Goal: Information Seeking & Learning: Compare options

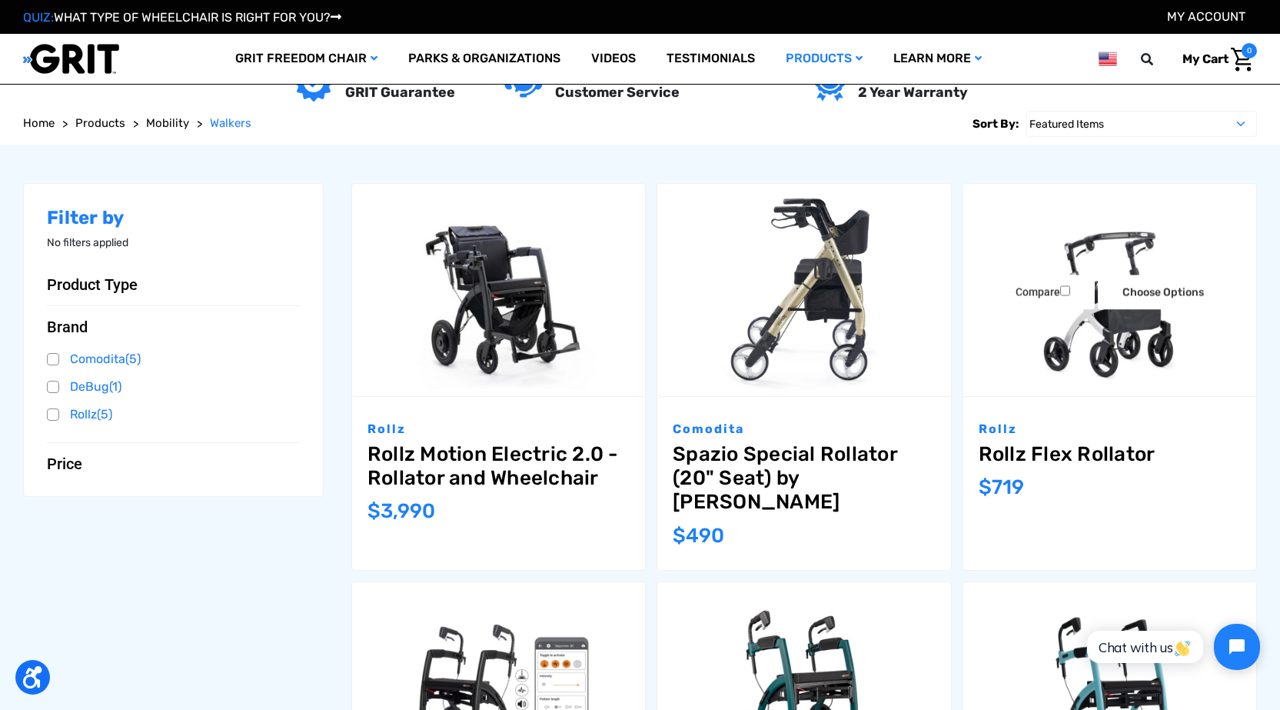
scroll to position [231, 0]
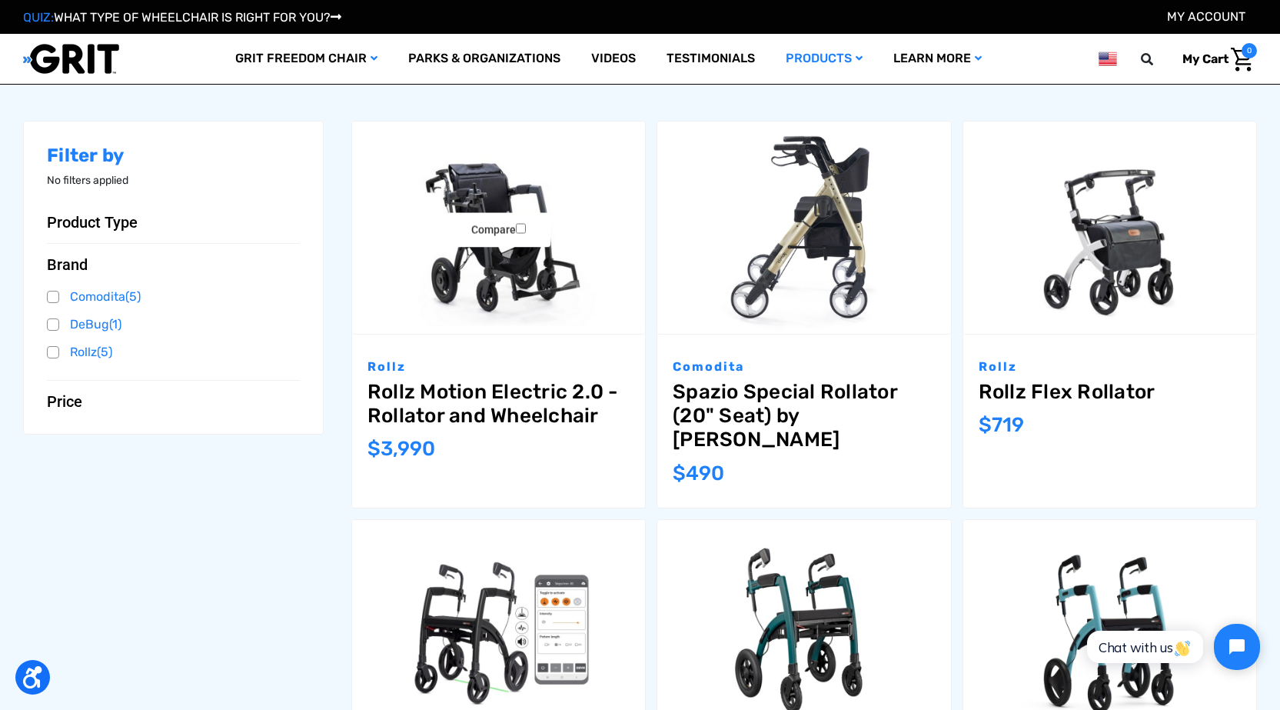
click at [517, 278] on img "Rollz Motion Electric 2.0 - Rollator and Wheelchair,$3,990.00\a" at bounding box center [498, 227] width 293 height 213
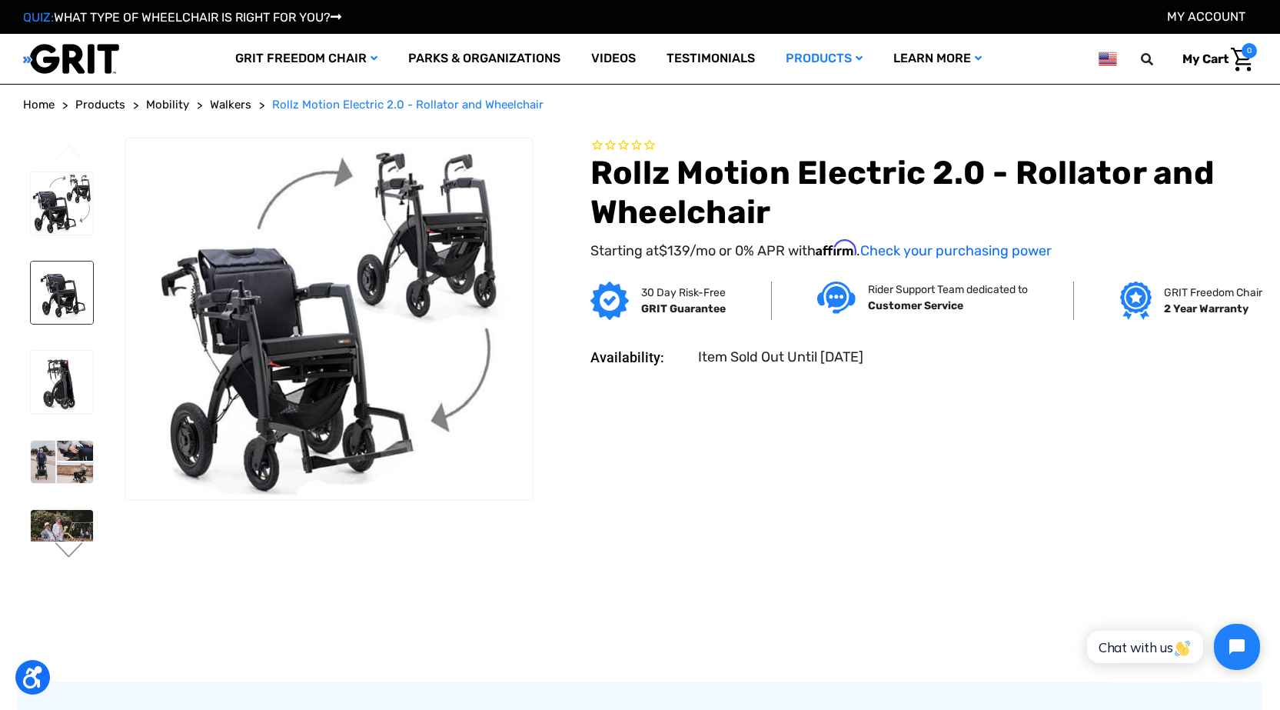
click at [60, 267] on img at bounding box center [62, 292] width 62 height 62
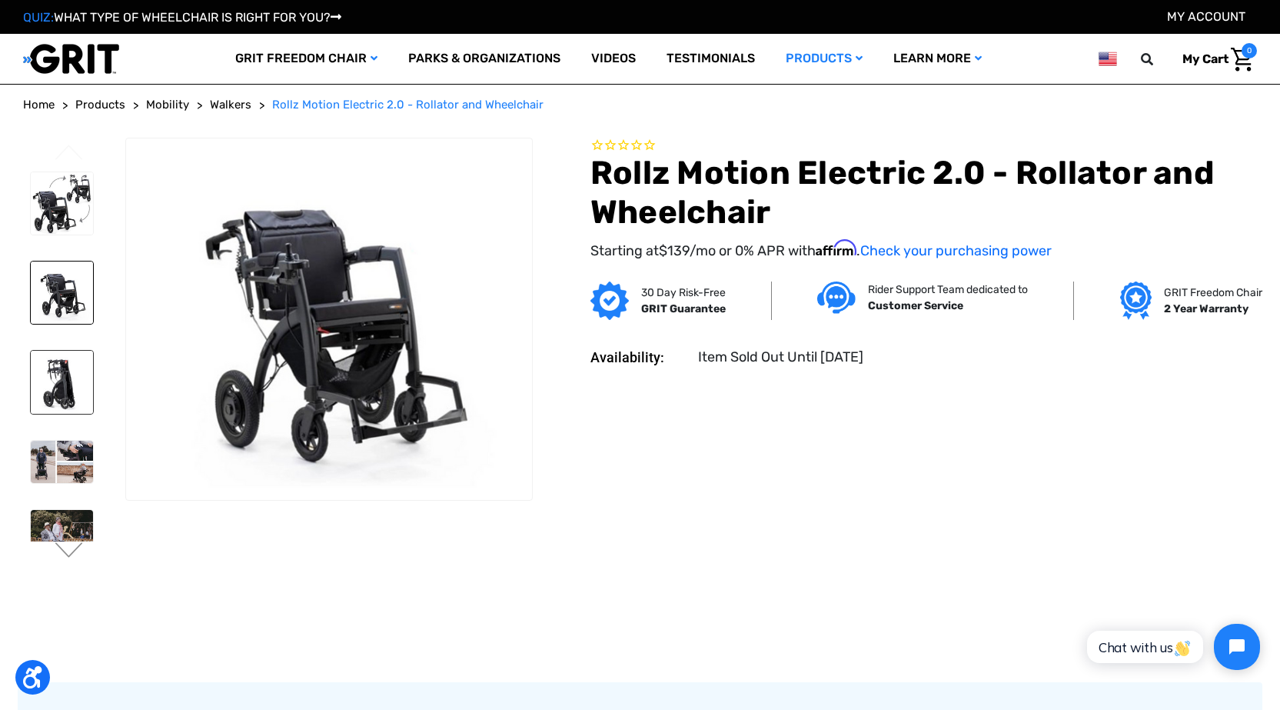
click at [47, 351] on img at bounding box center [62, 382] width 62 height 62
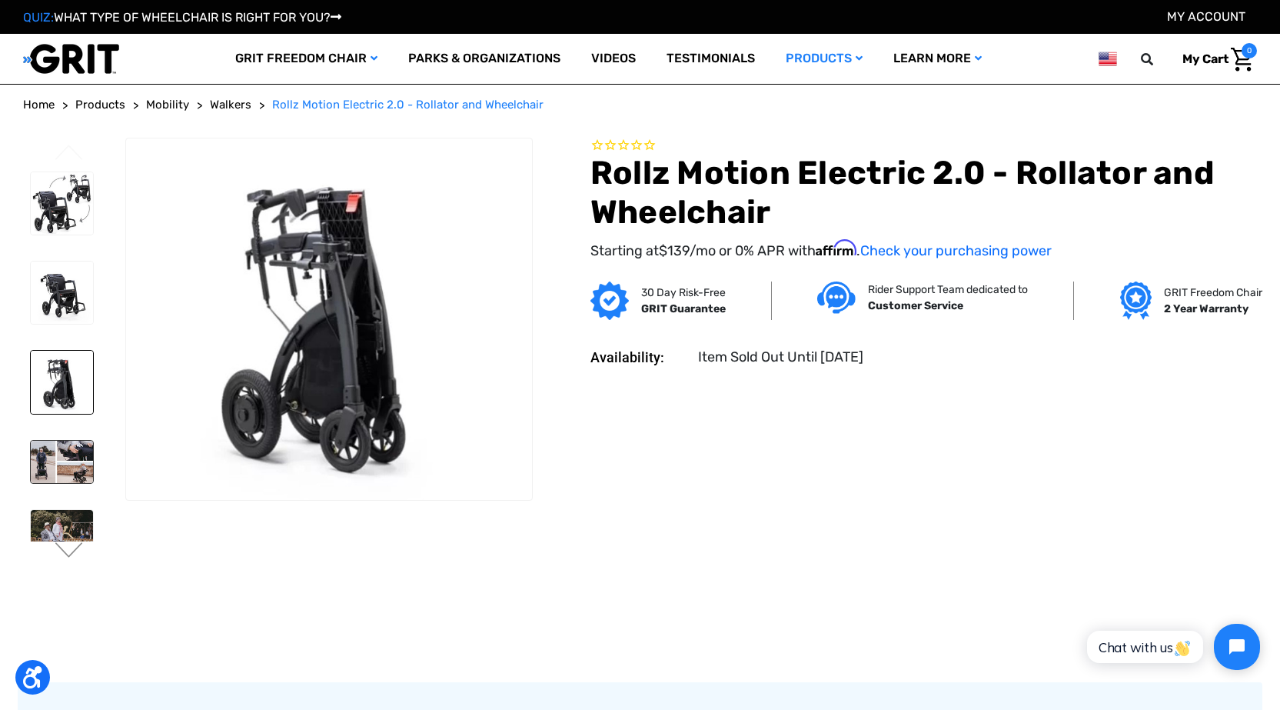
click at [58, 441] on img at bounding box center [62, 462] width 62 height 42
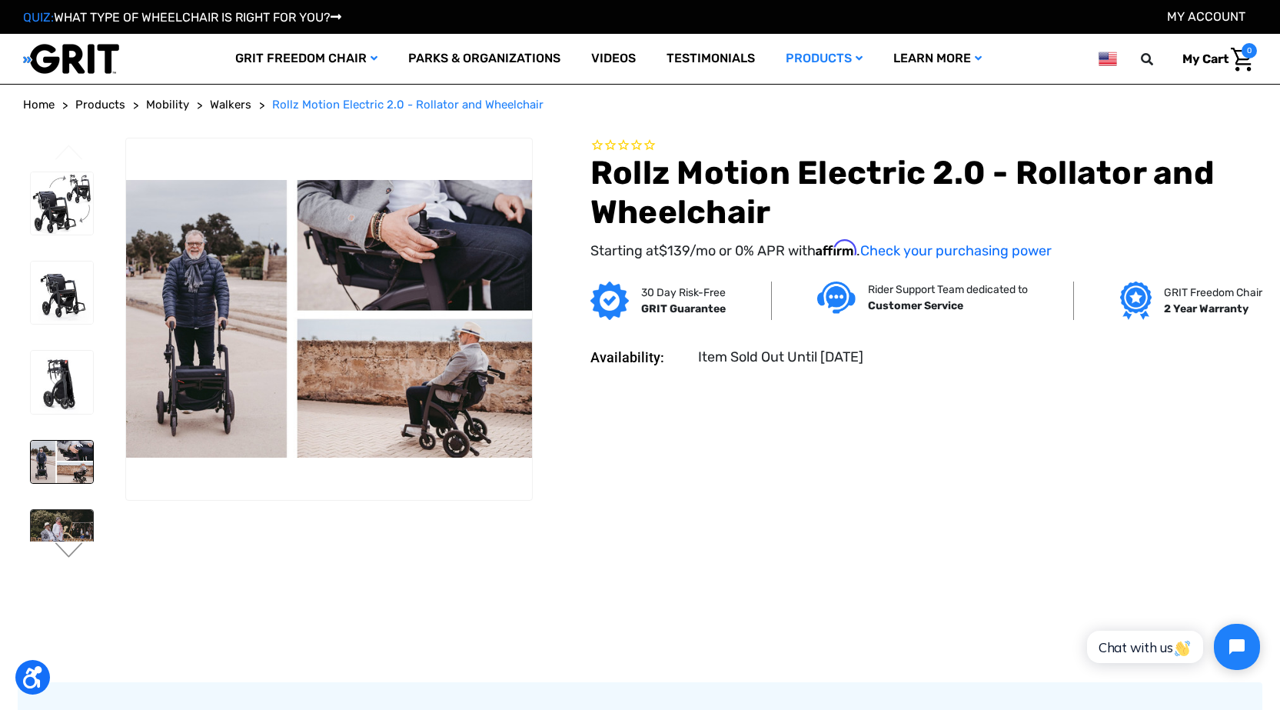
click at [57, 510] on img at bounding box center [62, 539] width 62 height 58
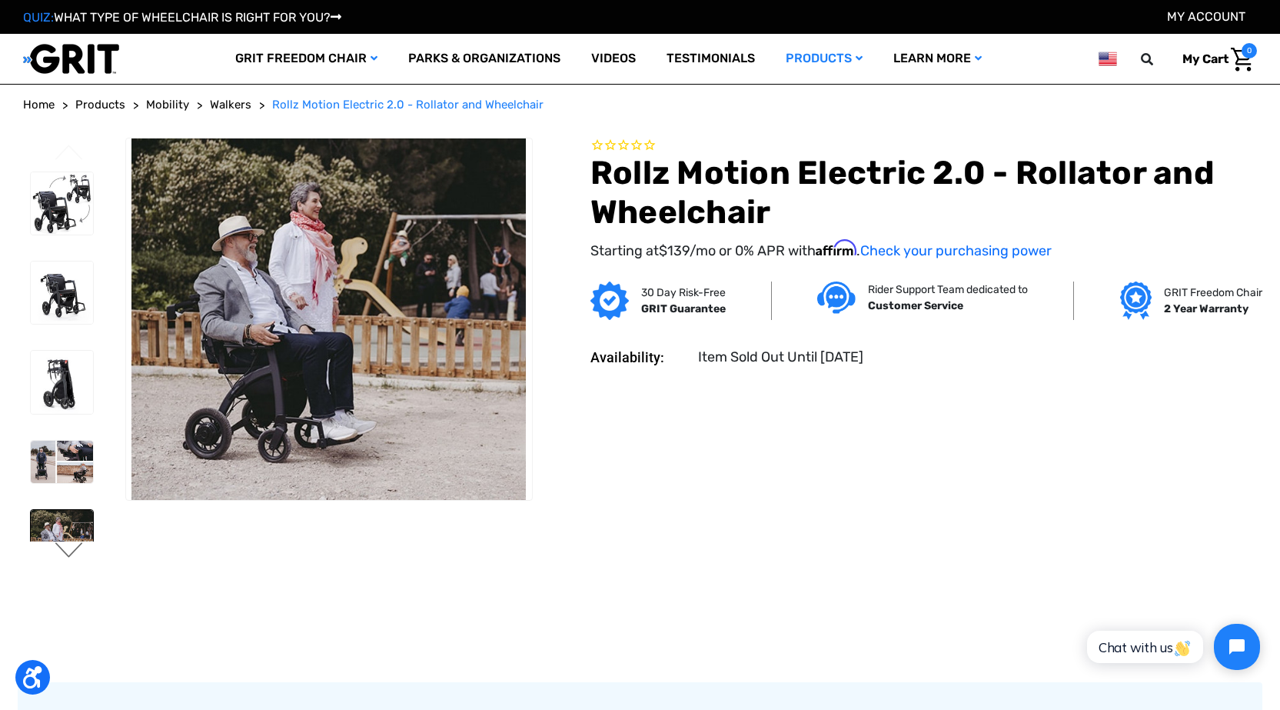
click at [60, 551] on button "Next" at bounding box center [69, 551] width 32 height 18
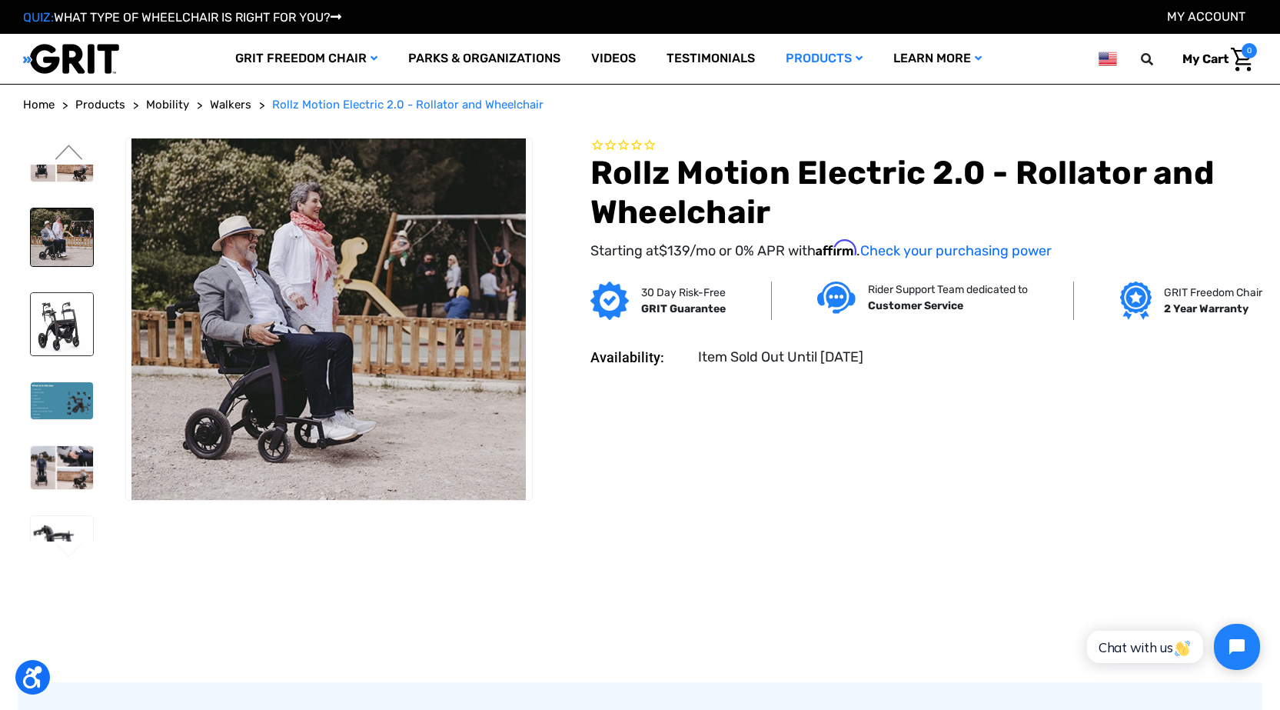
click at [65, 293] on img at bounding box center [62, 324] width 62 height 62
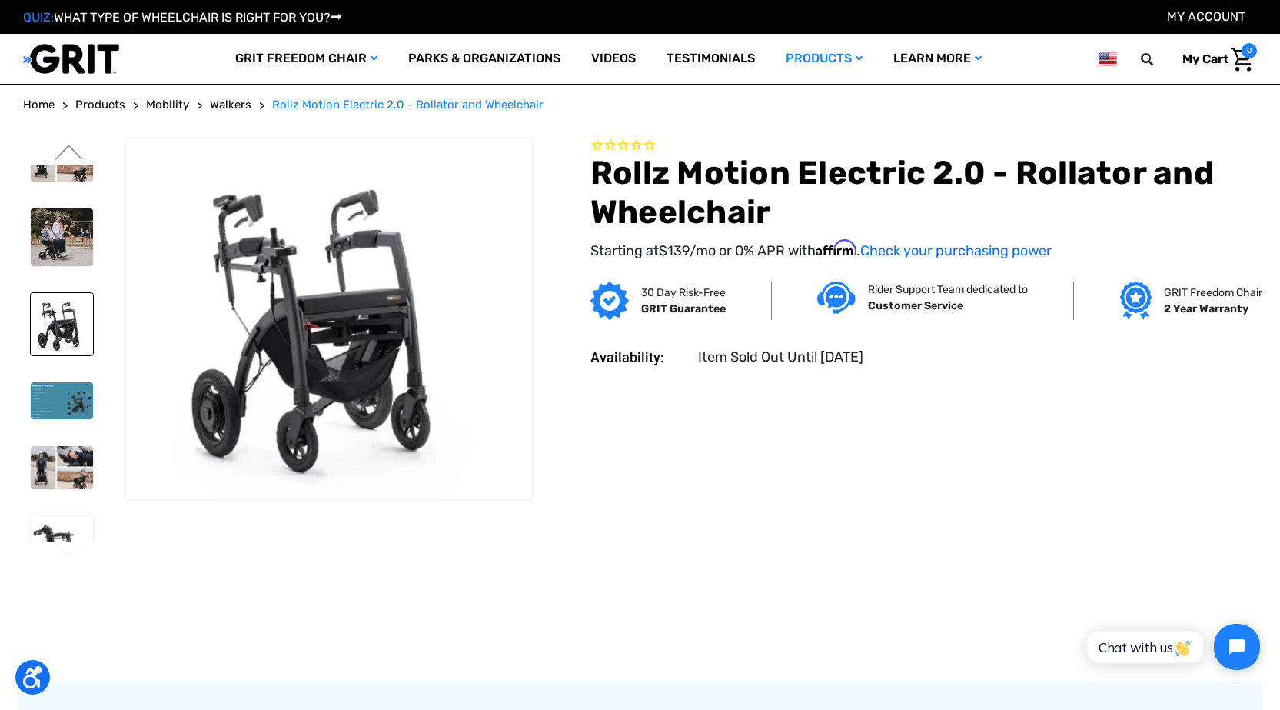
click at [70, 374] on li at bounding box center [61, 400] width 76 height 52
click at [65, 382] on img at bounding box center [62, 400] width 62 height 37
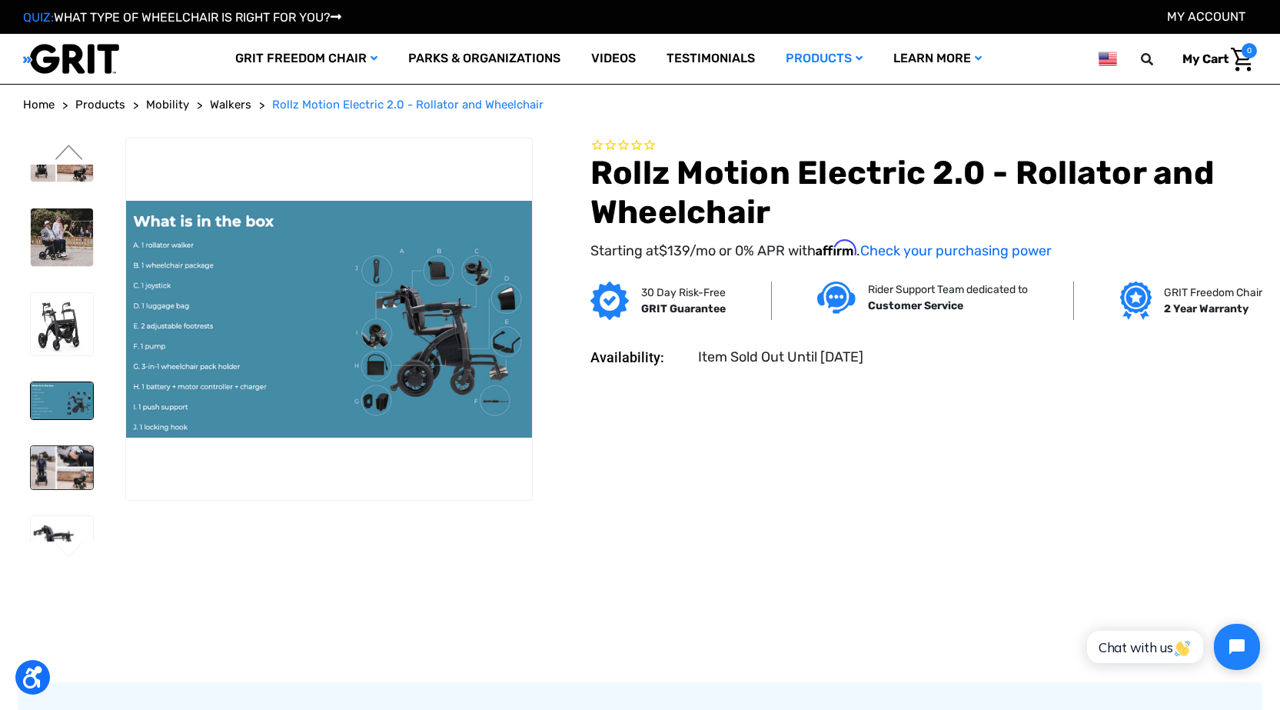
click at [66, 446] on img at bounding box center [62, 467] width 62 height 43
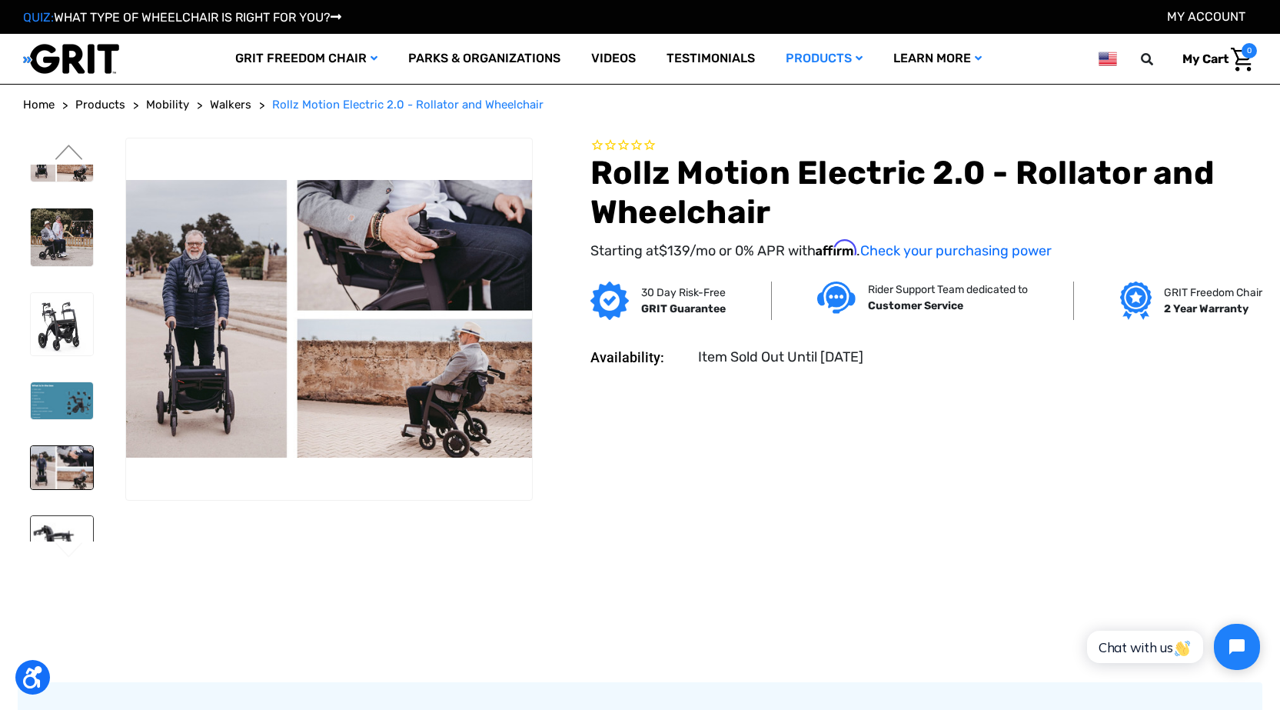
click at [59, 516] on img at bounding box center [62, 547] width 62 height 62
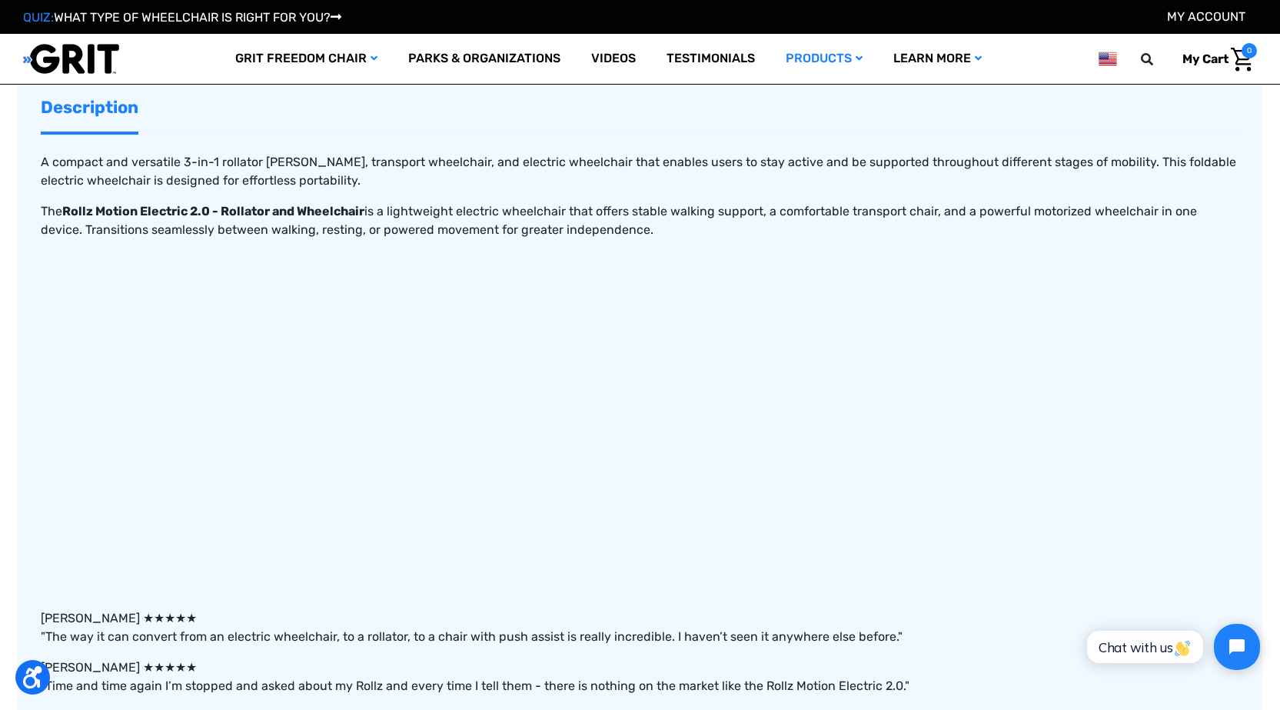
scroll to position [615, 0]
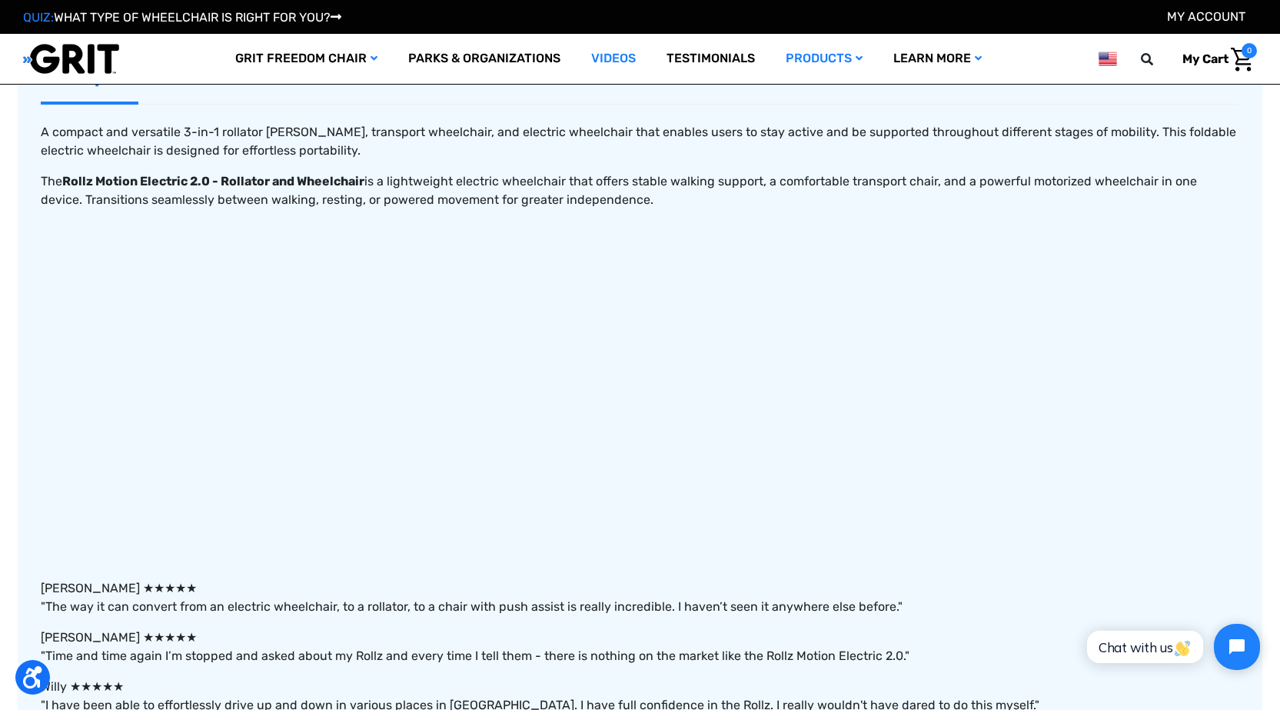
click at [621, 58] on link "Videos" at bounding box center [613, 59] width 75 height 50
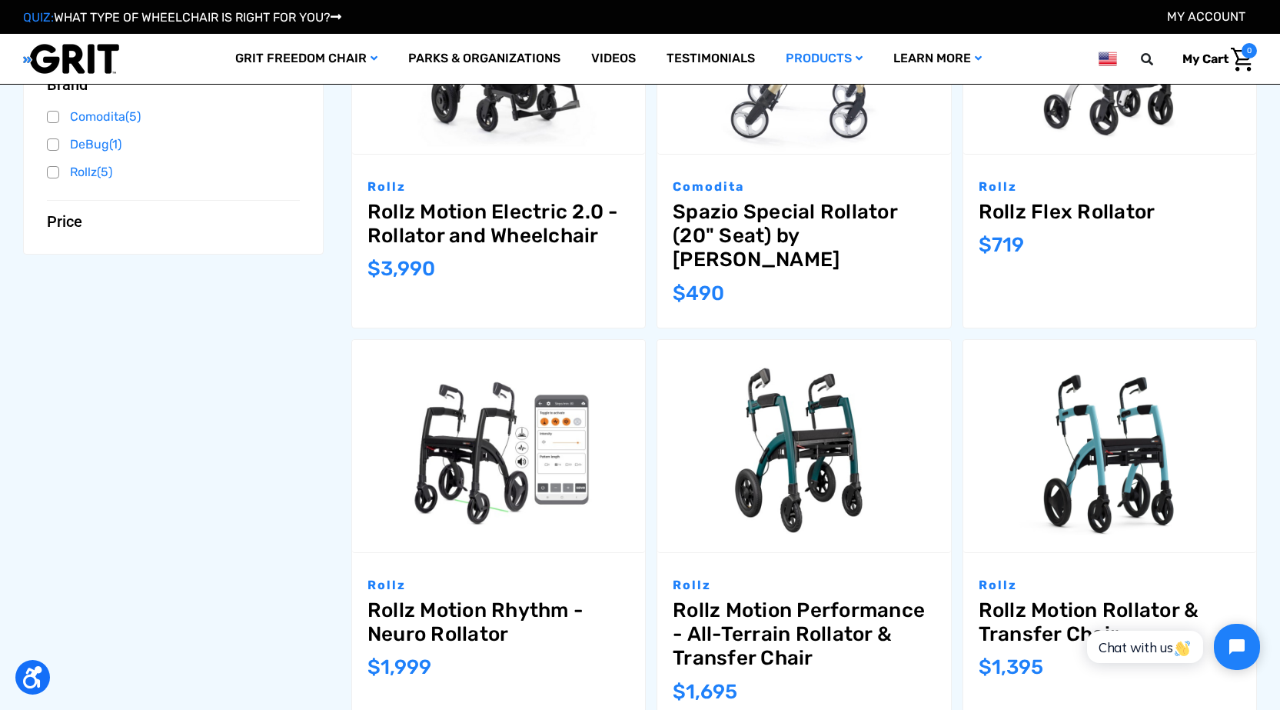
scroll to position [538, 0]
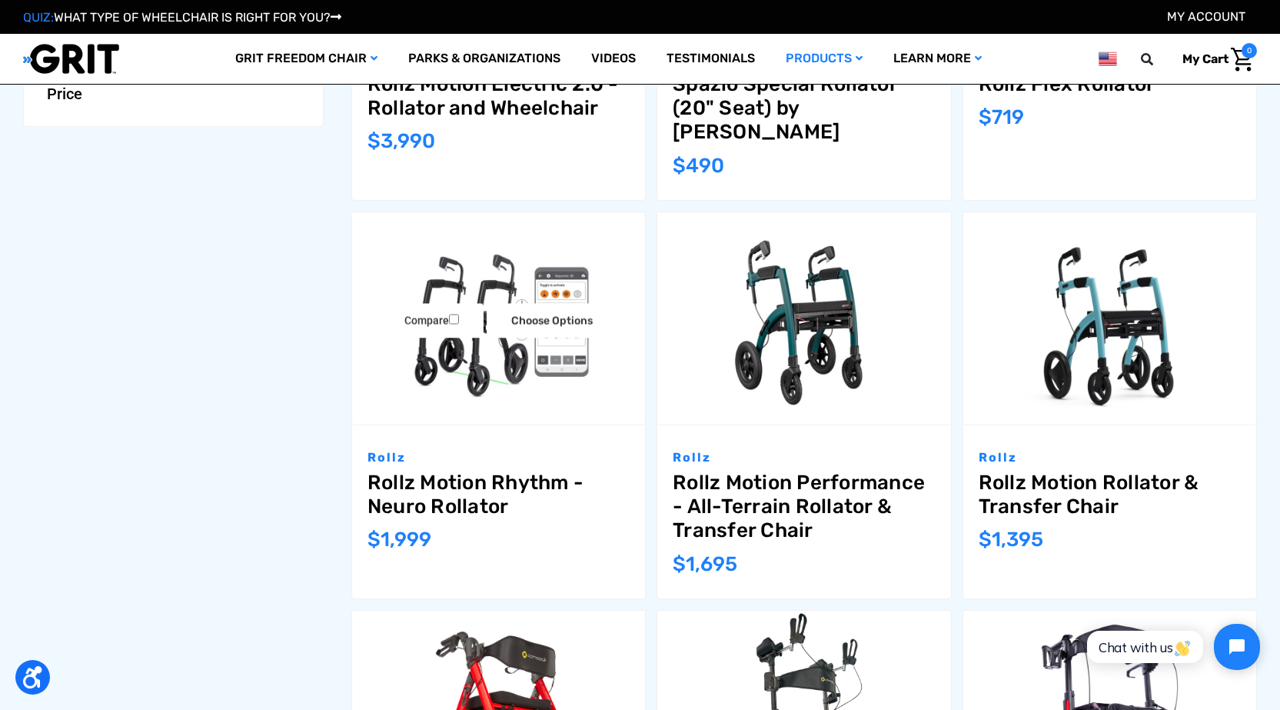
click at [524, 493] on link "Rollz Motion Rhythm - Neuro Rollator" at bounding box center [499, 495] width 262 height 48
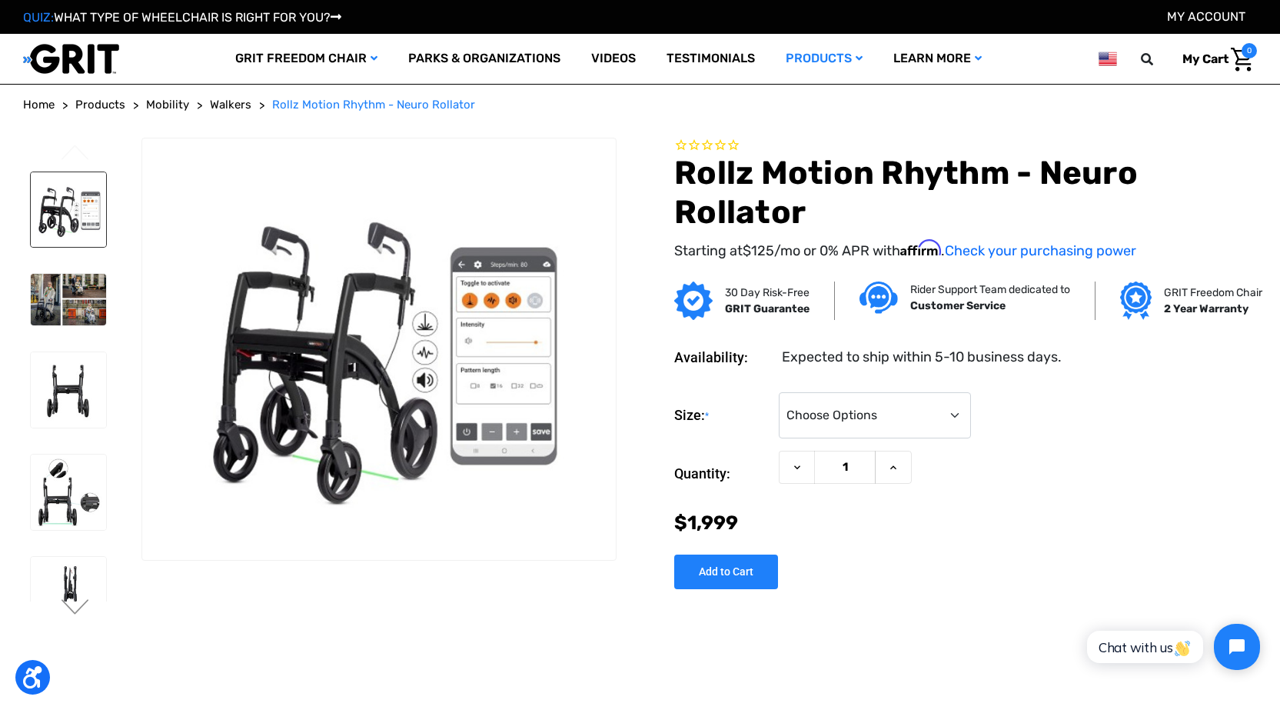
click at [77, 218] on img at bounding box center [68, 209] width 75 height 75
click at [62, 288] on img at bounding box center [68, 300] width 75 height 52
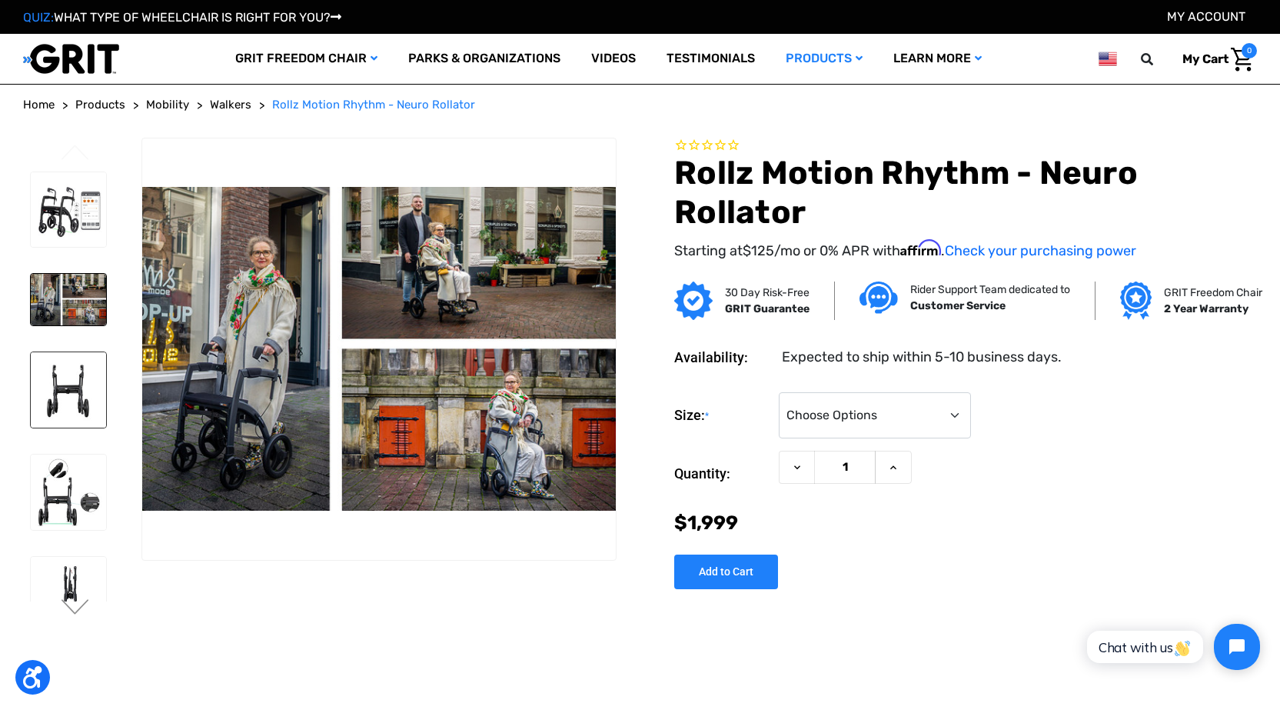
click at [69, 352] on img at bounding box center [68, 389] width 75 height 75
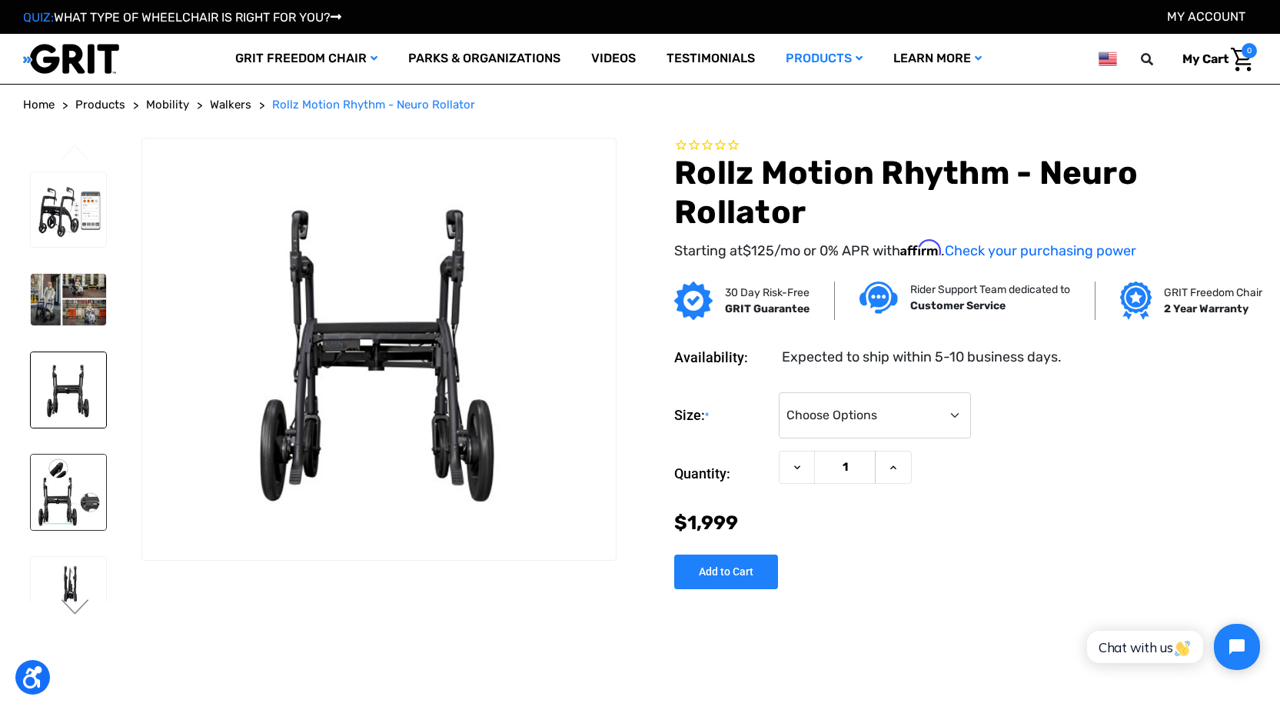
click at [58, 457] on img at bounding box center [68, 491] width 75 height 75
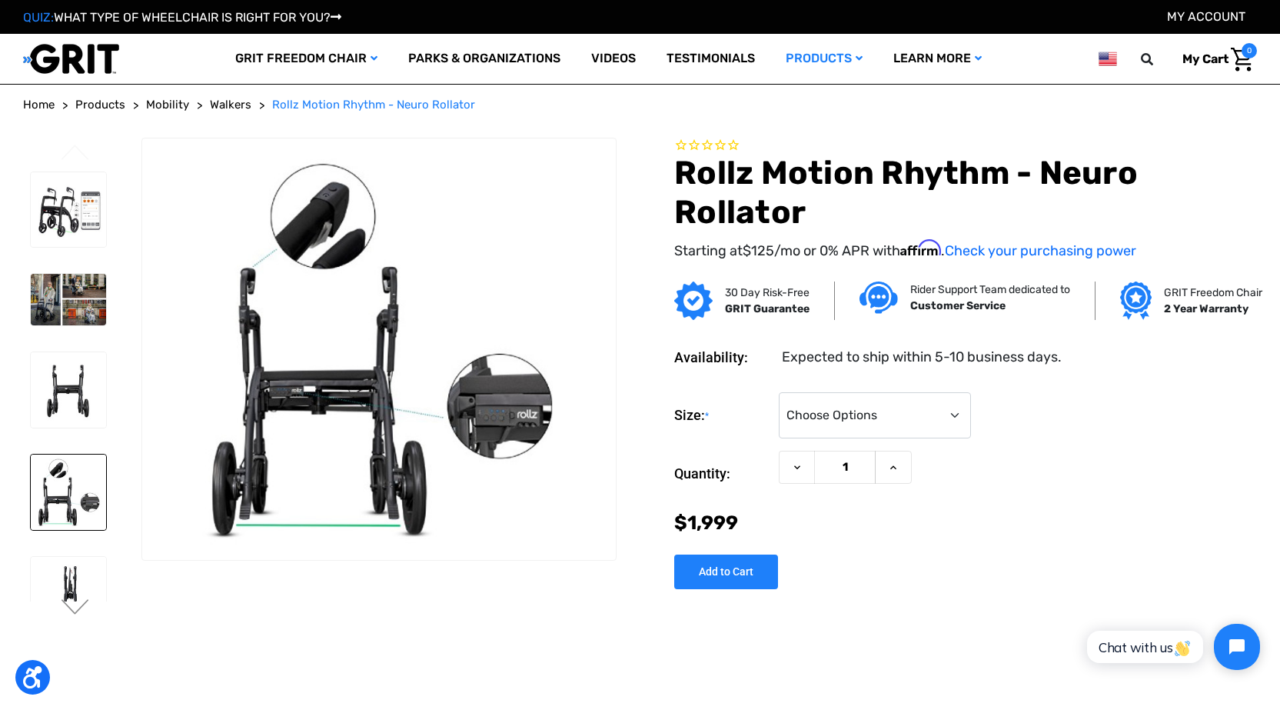
click at [57, 658] on img at bounding box center [68, 673] width 75 height 31
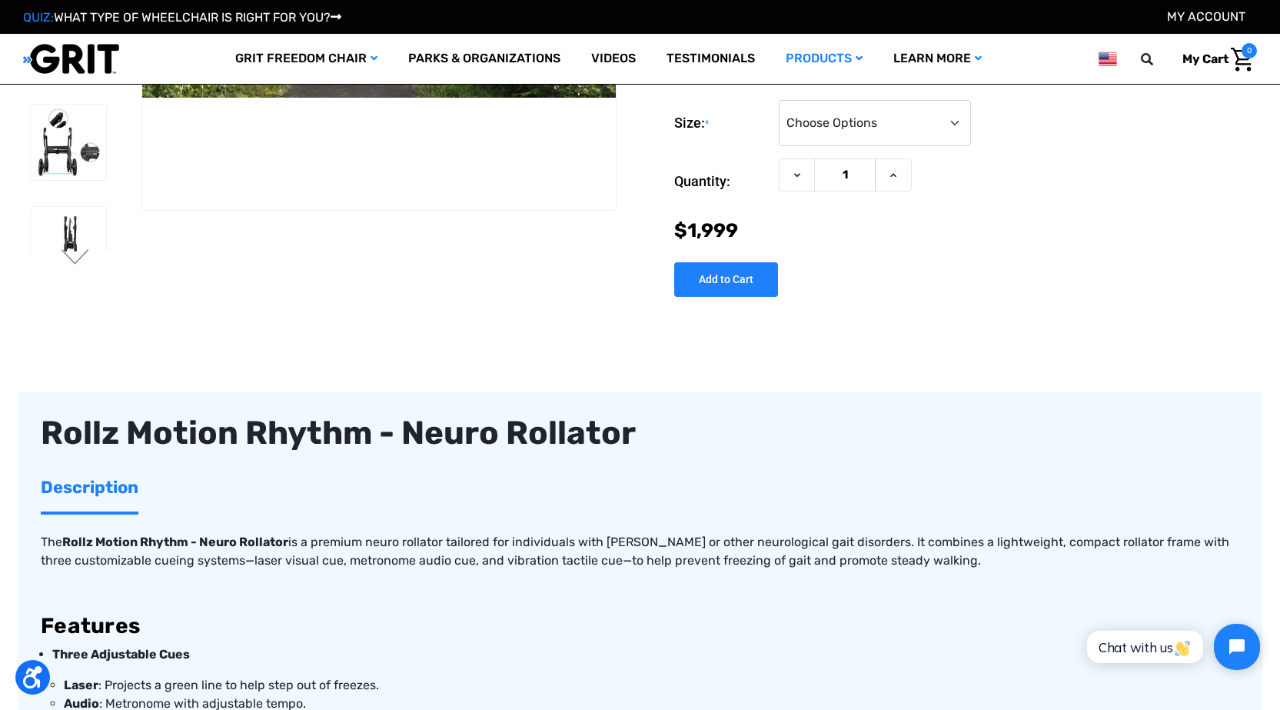
scroll to position [308, 0]
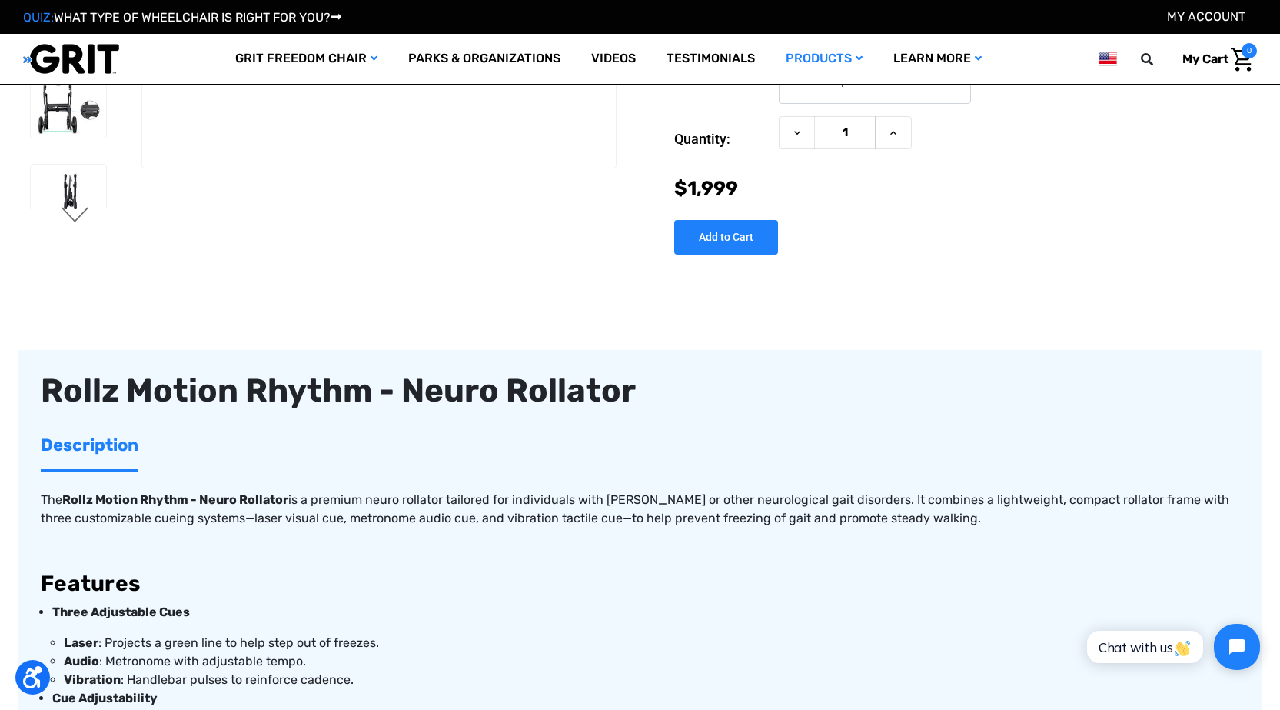
click at [66, 215] on button "Next" at bounding box center [75, 216] width 32 height 18
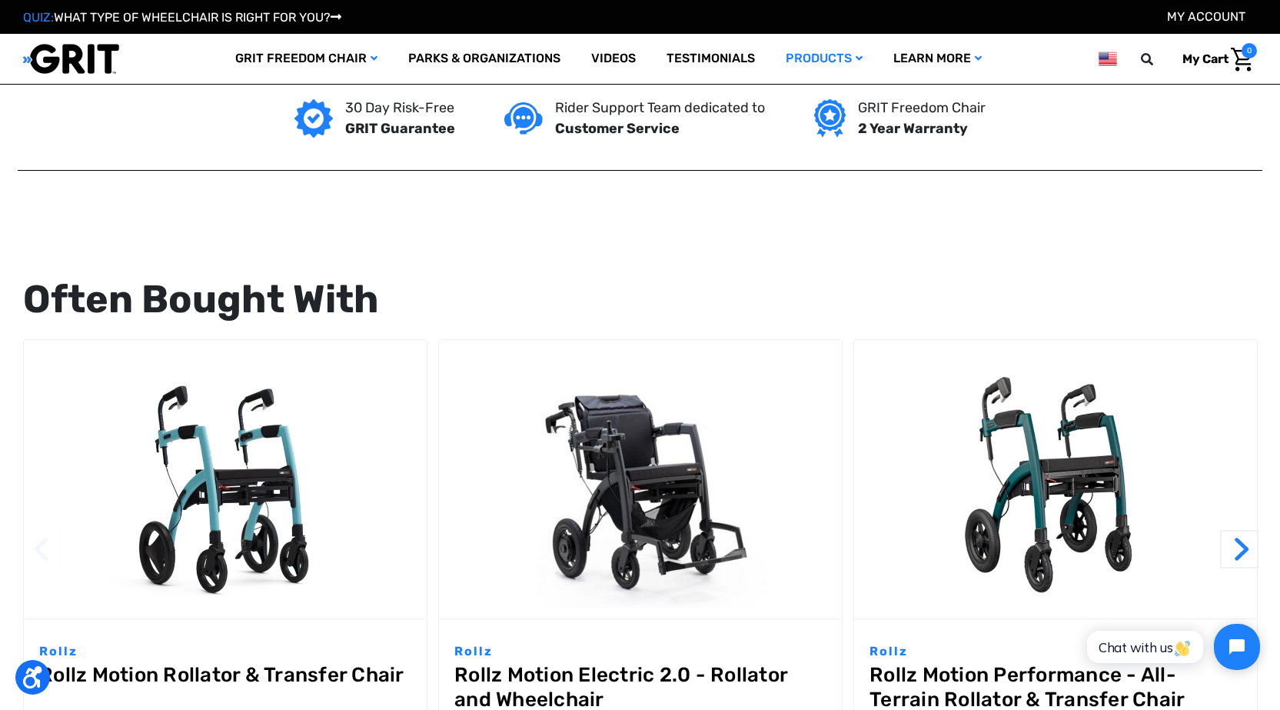
scroll to position [1538, 0]
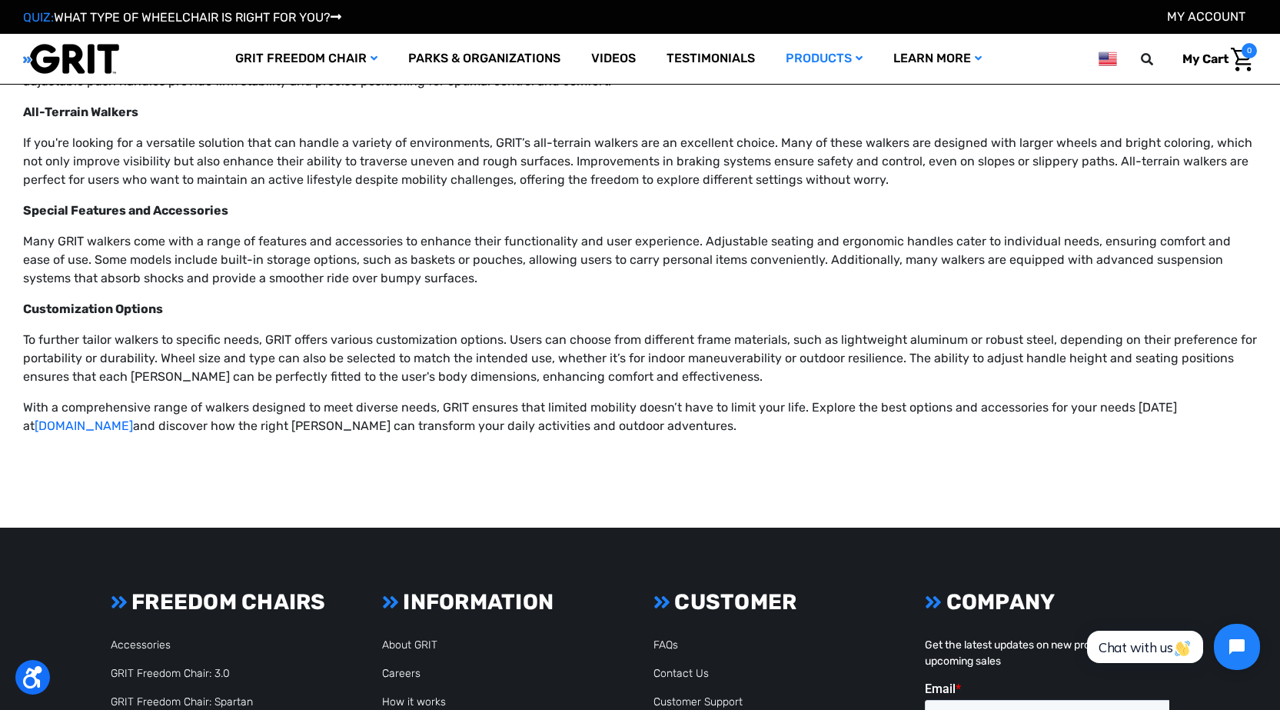
scroll to position [2460, 0]
